Goal: Transaction & Acquisition: Book appointment/travel/reservation

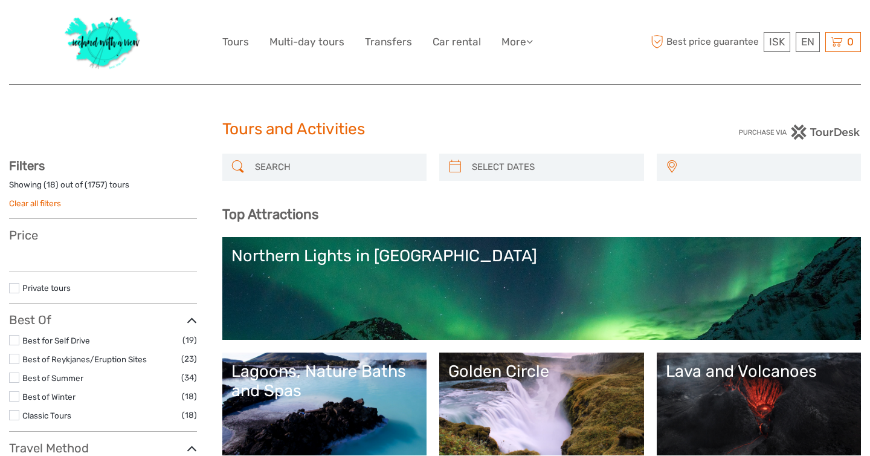
select select
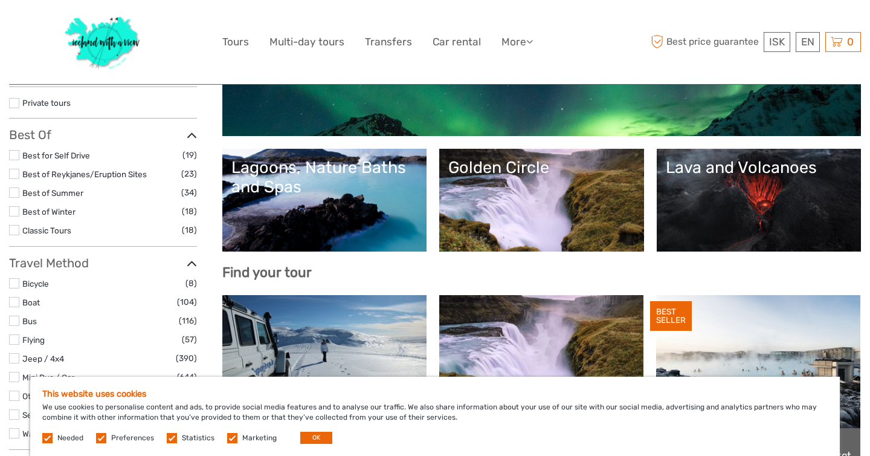
scroll to position [205, 0]
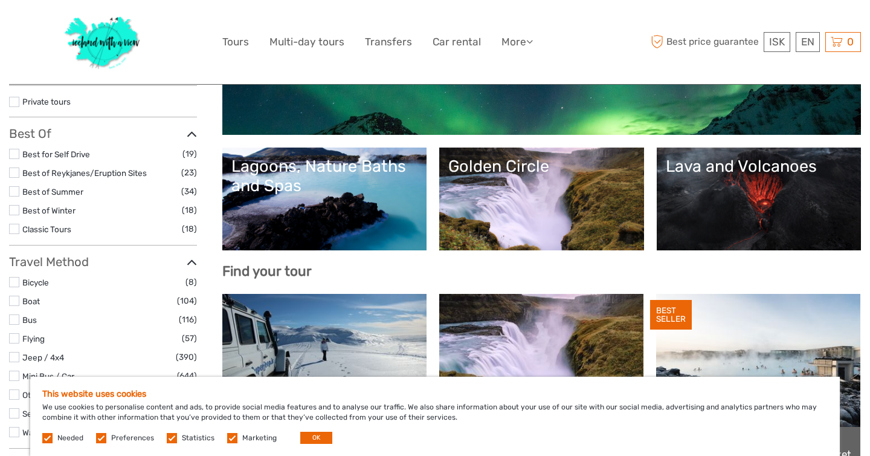
click at [332, 208] on link "Lagoons, Nature Baths and Spas" at bounding box center [324, 199] width 187 height 85
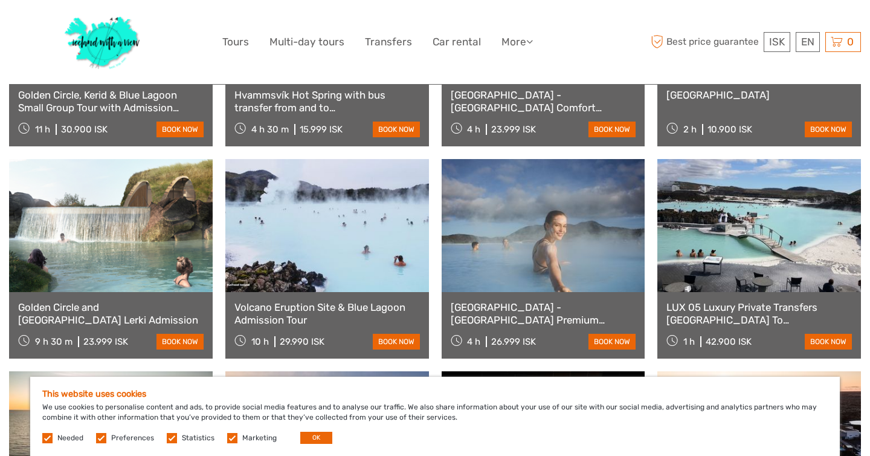
scroll to position [645, 0]
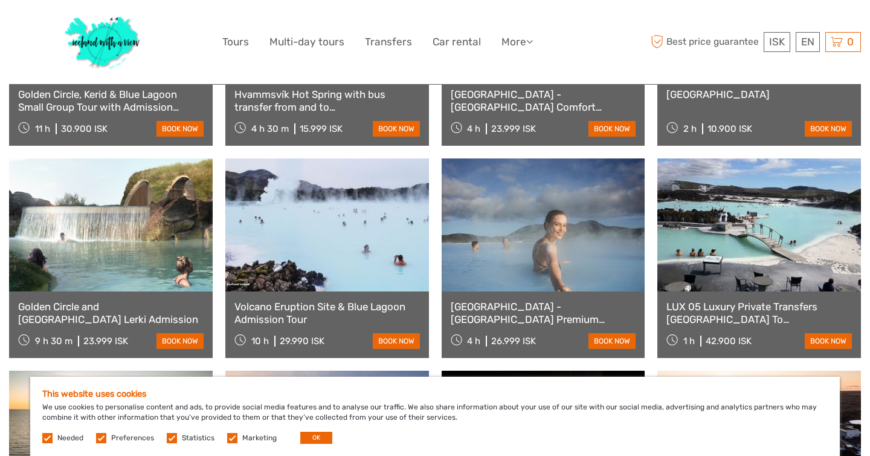
click at [314, 207] on link at bounding box center [327, 224] width 204 height 133
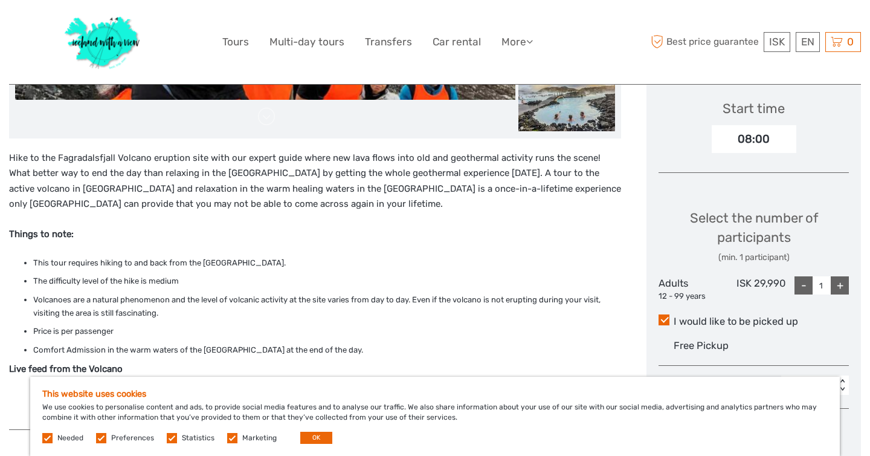
click at [172, 436] on label at bounding box center [172, 438] width 10 height 10
click at [0, 0] on input "checkbox" at bounding box center [0, 0] width 0 height 0
click at [227, 439] on label at bounding box center [232, 438] width 10 height 10
click at [0, 0] on input "checkbox" at bounding box center [0, 0] width 0 height 0
click at [102, 436] on label at bounding box center [101, 438] width 10 height 10
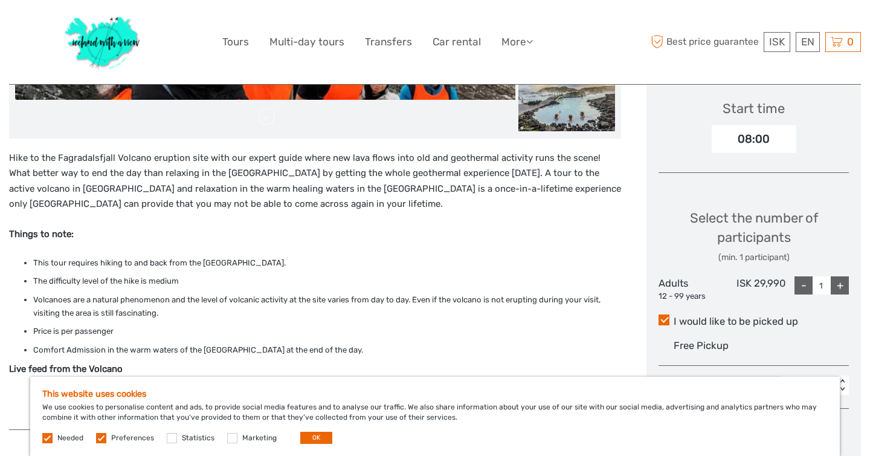
click at [0, 0] on input "checkbox" at bounding box center [0, 0] width 0 height 0
click at [317, 436] on button "OK" at bounding box center [316, 437] width 32 height 12
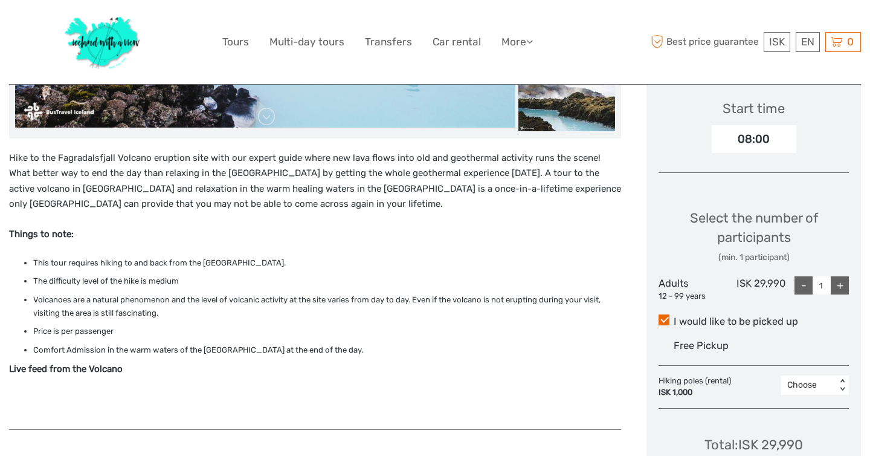
drag, startPoint x: 202, startPoint y: 264, endPoint x: 282, endPoint y: 263, distance: 79.8
click at [282, 263] on li "This tour requires hiking to and back from the Fagradalsfjall volcano." at bounding box center [327, 262] width 588 height 13
copy li "Fagradalsfjall volcano"
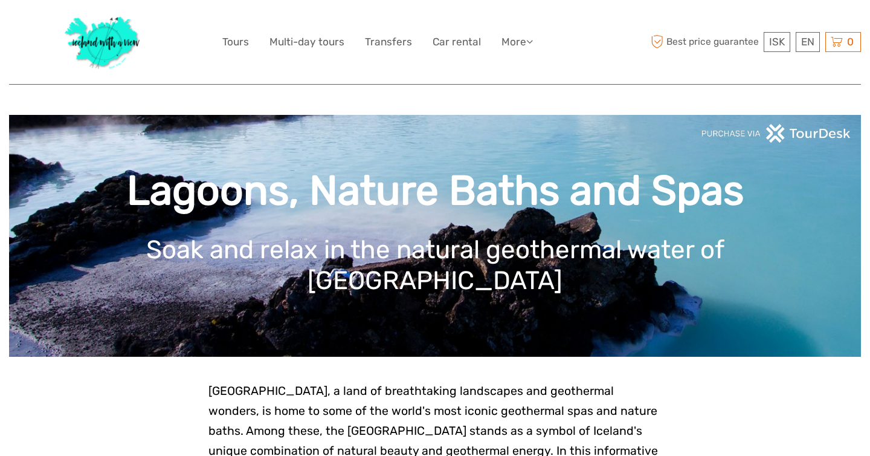
scroll to position [645, 0]
